Goal: Find contact information

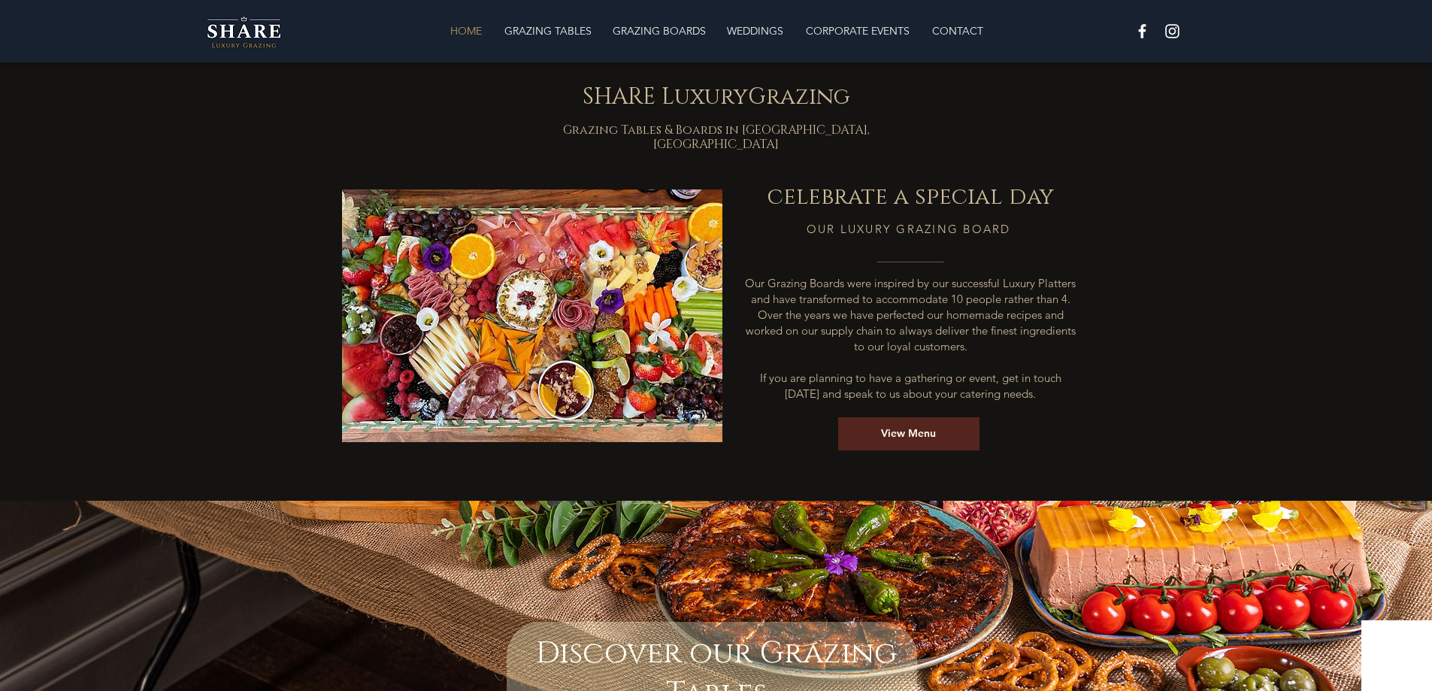
scroll to position [3678, 0]
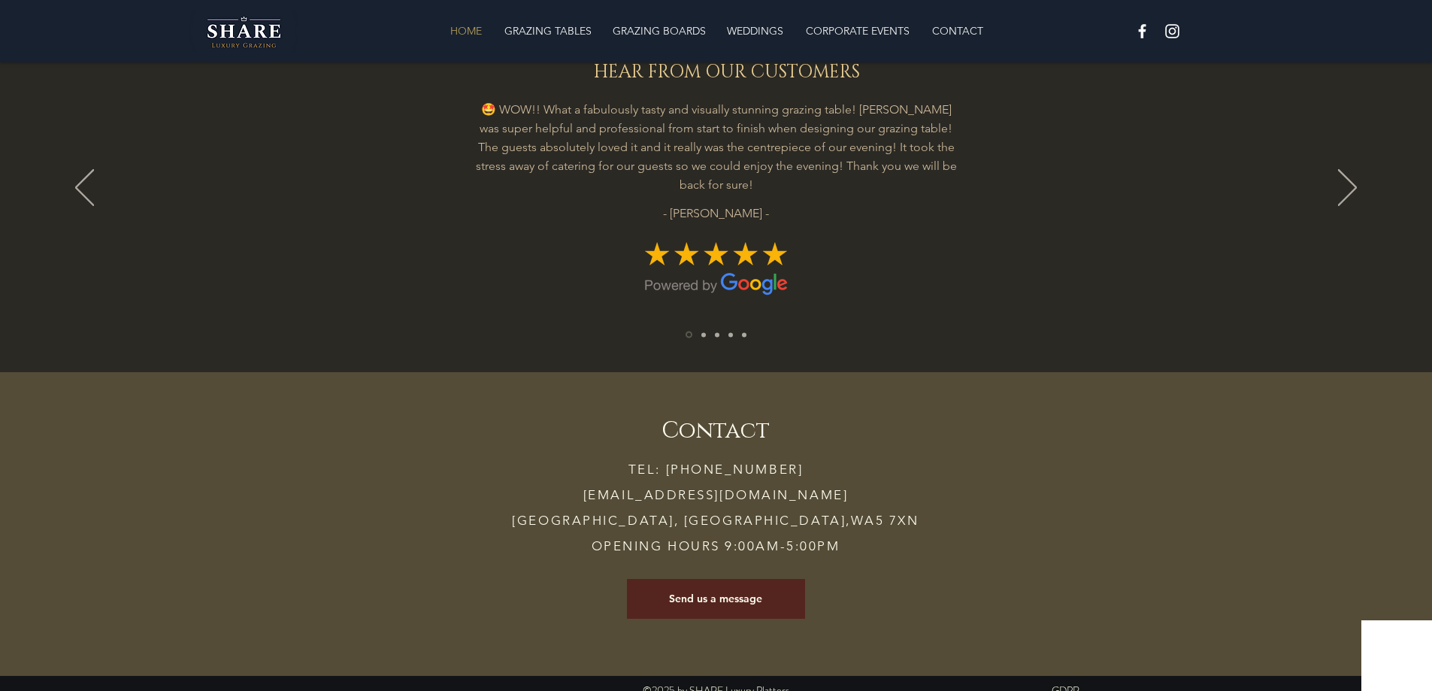
drag, startPoint x: 602, startPoint y: 259, endPoint x: 617, endPoint y: 632, distance: 374.0
drag, startPoint x: 811, startPoint y: 458, endPoint x: 702, endPoint y: 453, distance: 109.9
click at [702, 456] on p "TEL: [PHONE_NUMBER] [EMAIL_ADDRESS][DOMAIN_NAME] [GEOGRAPHIC_DATA] OPENING HOUR…" at bounding box center [716, 507] width 503 height 102
click at [731, 475] on span "TEL: [PHONE_NUMBER] [EMAIL_ADDRESS][DOMAIN_NAME] [GEOGRAPHIC_DATA] OPENING HOUR…" at bounding box center [715, 508] width 407 height 92
drag, startPoint x: 850, startPoint y: 486, endPoint x: 778, endPoint y: 484, distance: 71.4
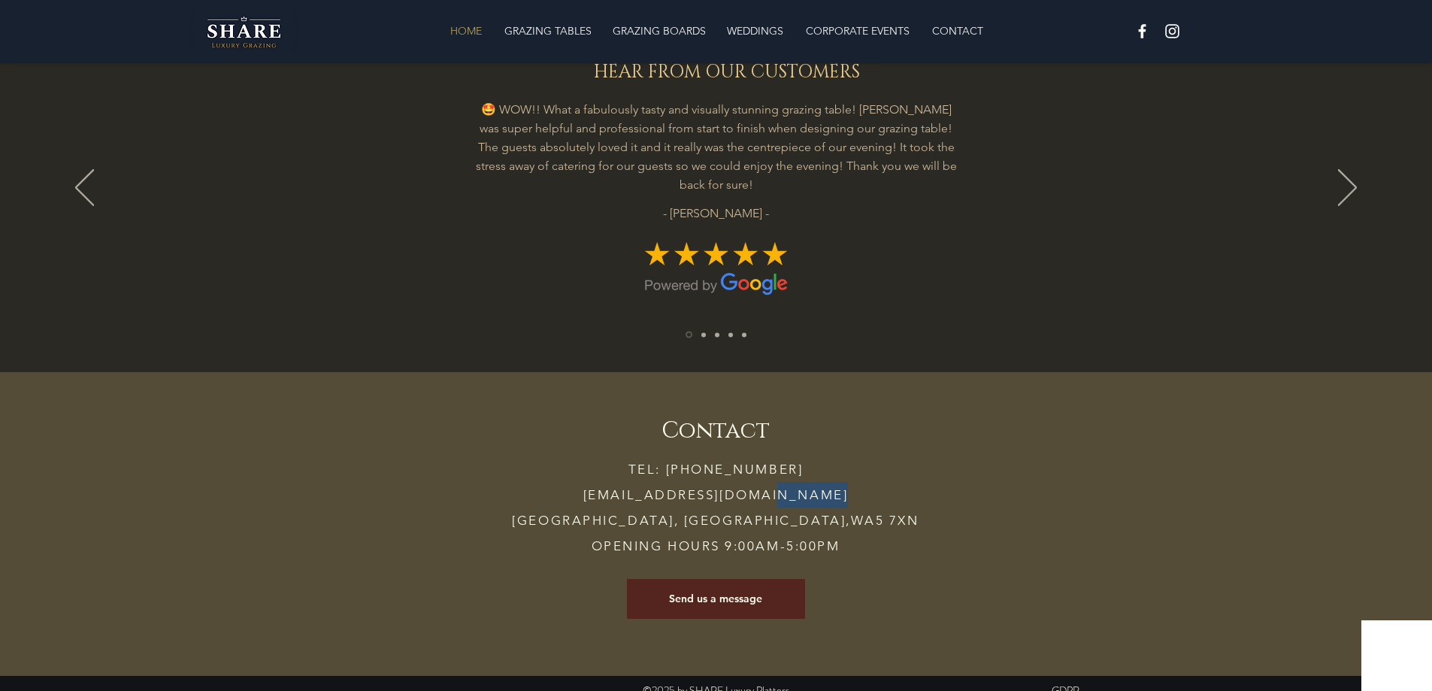
click at [778, 484] on span "TEL: [PHONE_NUMBER] [EMAIL_ADDRESS][DOMAIN_NAME] [GEOGRAPHIC_DATA] OPENING HOUR…" at bounding box center [715, 508] width 407 height 92
click at [811, 480] on span "TEL: [PHONE_NUMBER] [EMAIL_ADDRESS][DOMAIN_NAME] [GEOGRAPHIC_DATA] OPENING HOUR…" at bounding box center [715, 508] width 407 height 92
drag, startPoint x: 857, startPoint y: 480, endPoint x: 573, endPoint y: 476, distance: 284.2
click at [573, 476] on p "TEL: [PHONE_NUMBER] [EMAIL_ADDRESS][DOMAIN_NAME] [GEOGRAPHIC_DATA] OPENING HOUR…" at bounding box center [716, 507] width 503 height 102
copy span "[EMAIL_ADDRESS][DOMAIN_NAME]"
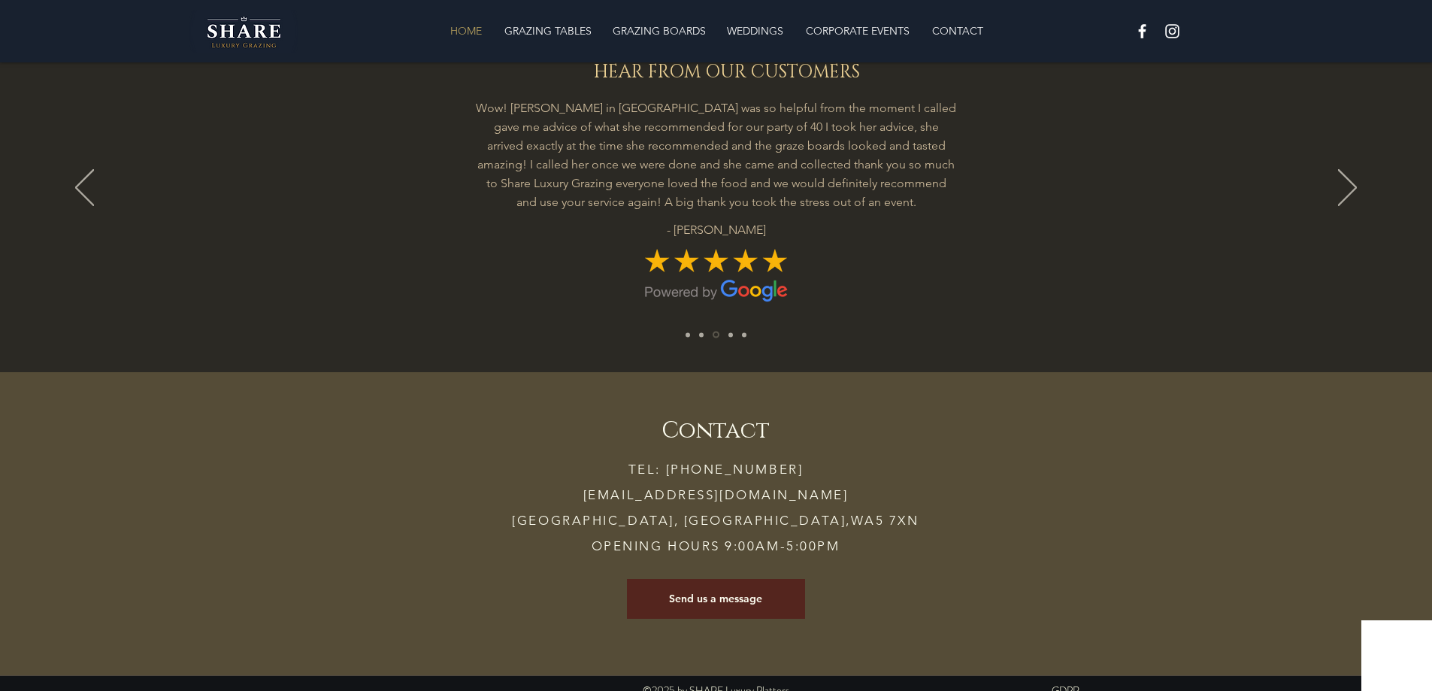
copy span "[EMAIL_ADDRESS][DOMAIN_NAME]"
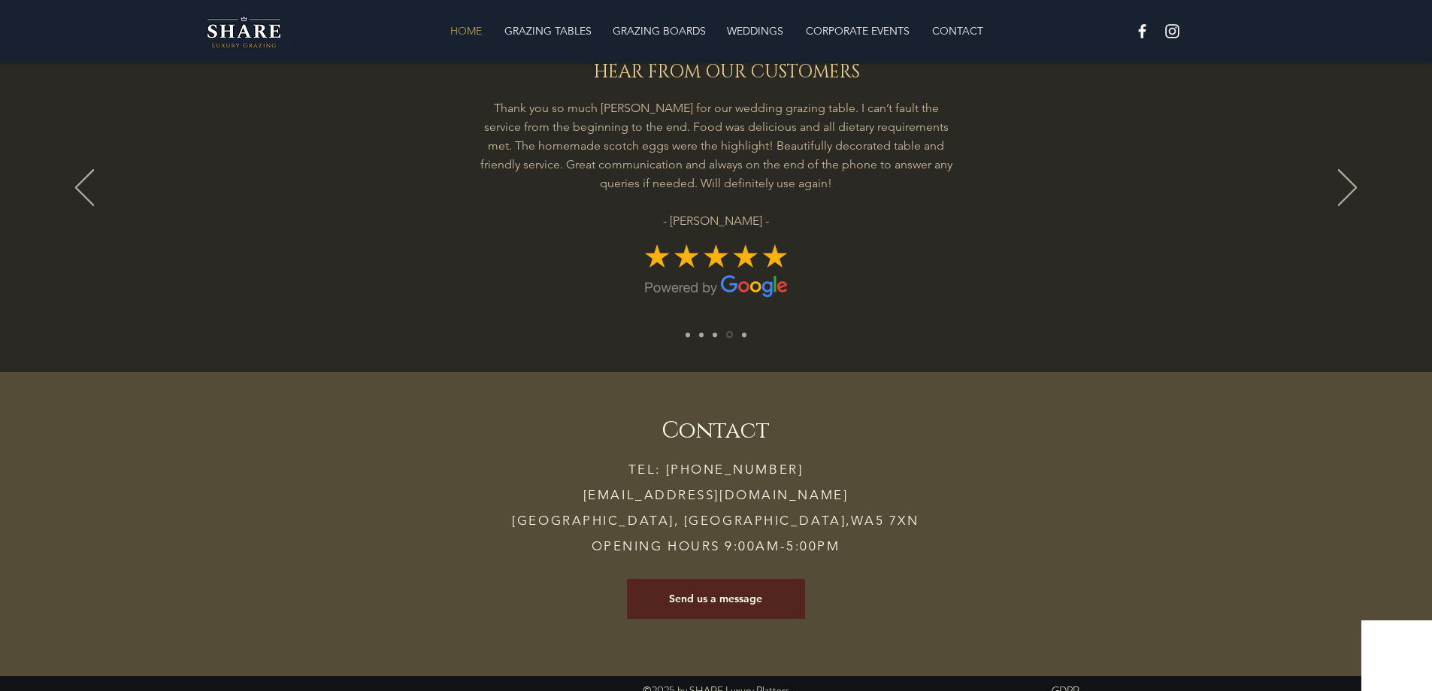
click at [616, 294] on div "Slideshow" at bounding box center [716, 188] width 1432 height 367
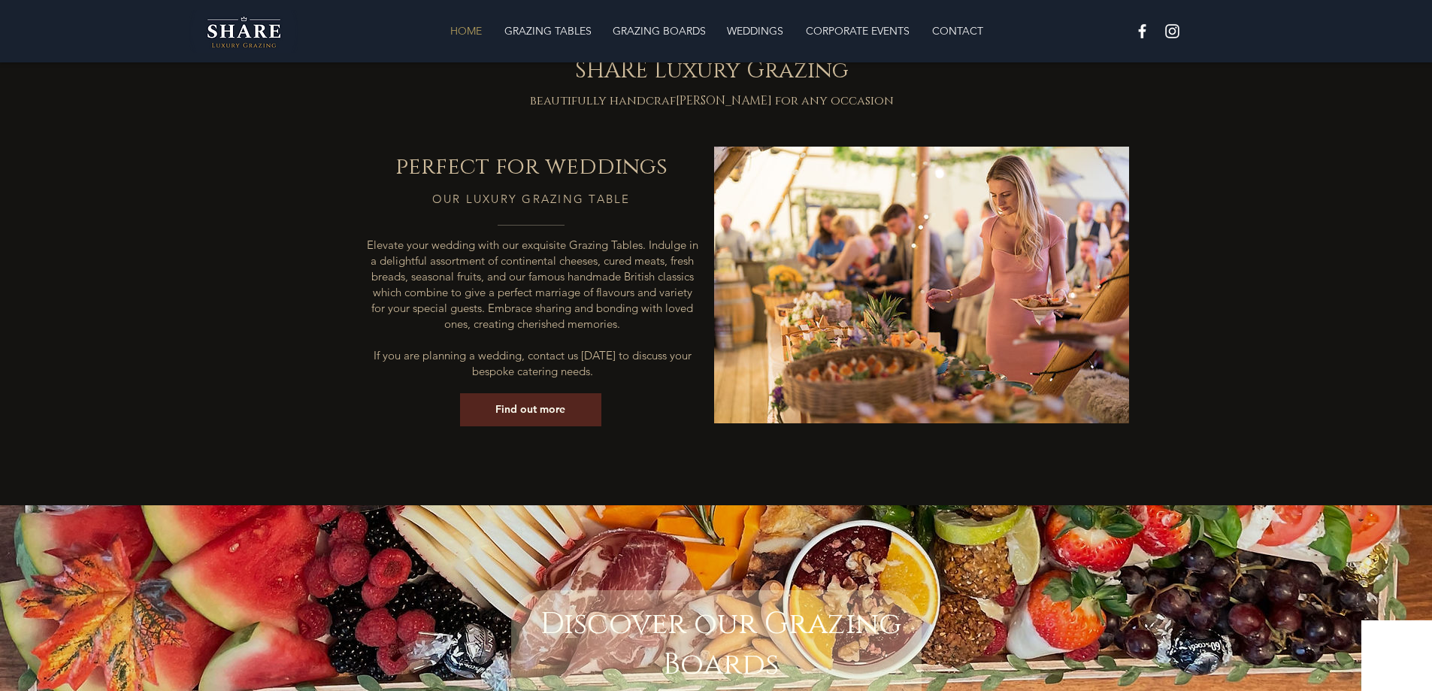
scroll to position [0, 0]
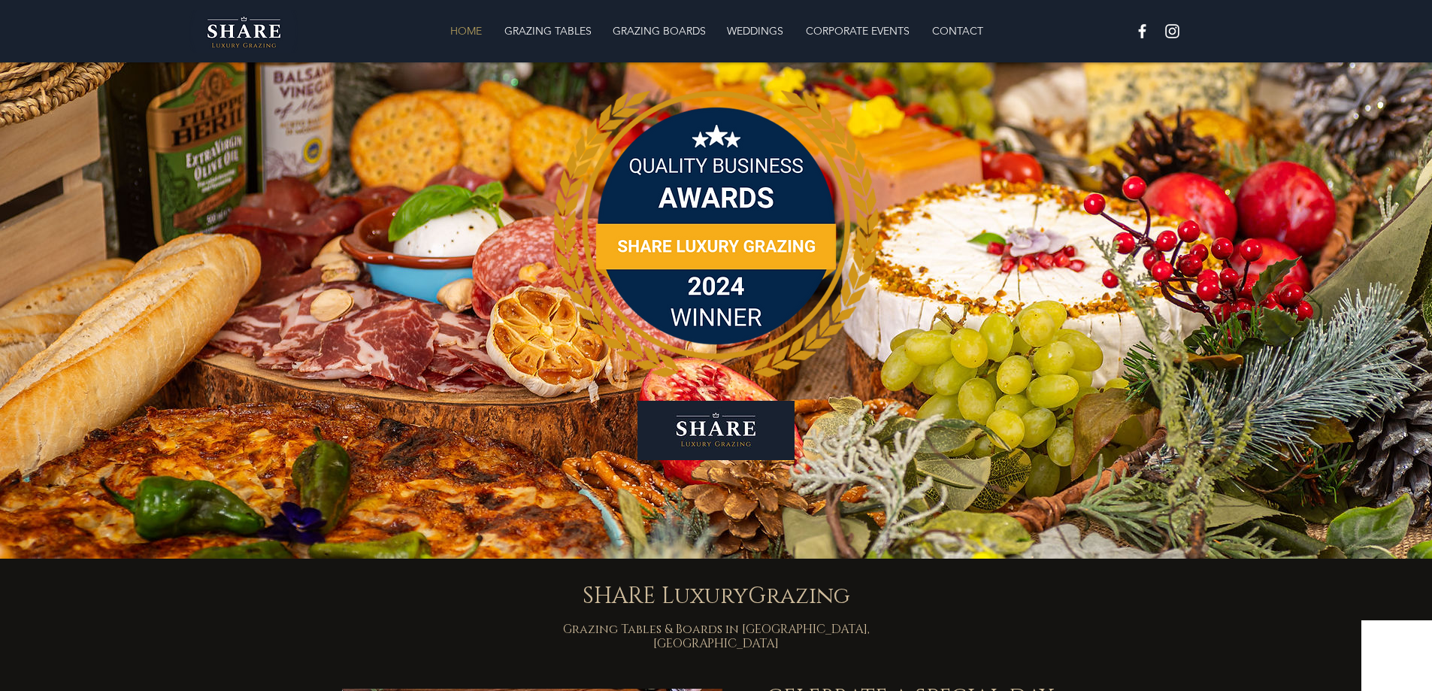
drag, startPoint x: 592, startPoint y: 442, endPoint x: 392, endPoint y: 34, distance: 454.6
